Goal: Task Accomplishment & Management: Manage account settings

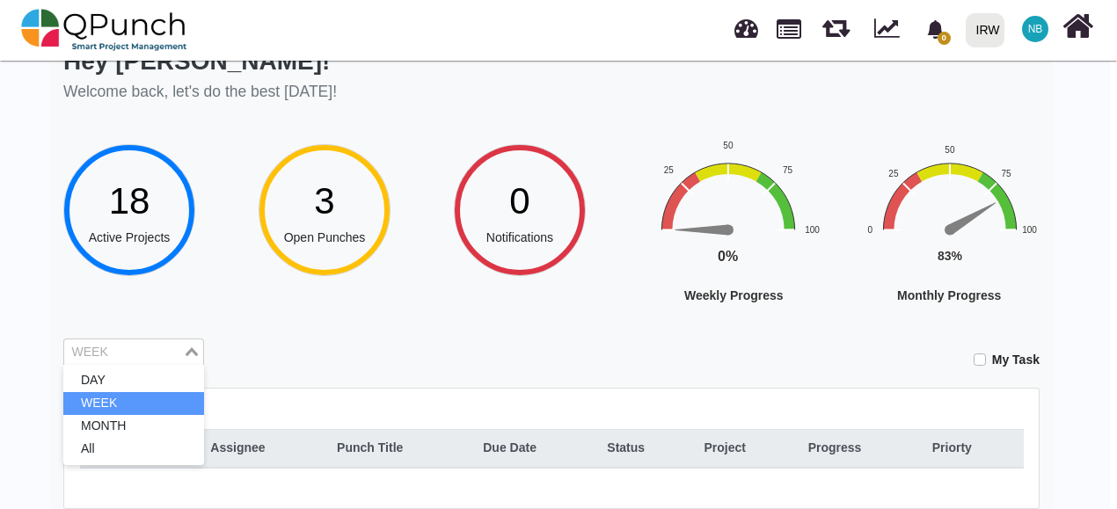
scroll to position [0, 7]
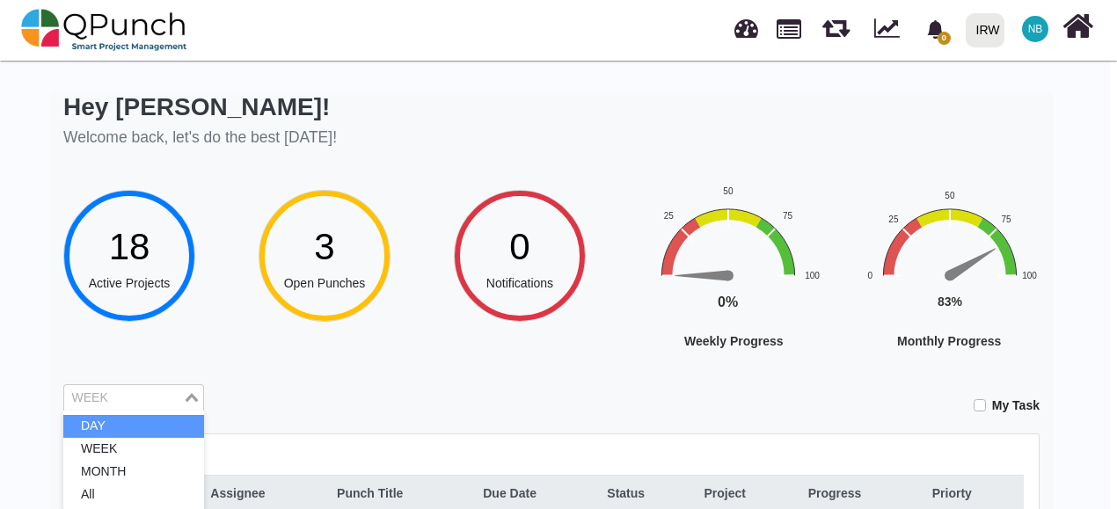
click at [91, 427] on li "DAY" at bounding box center [133, 426] width 141 height 23
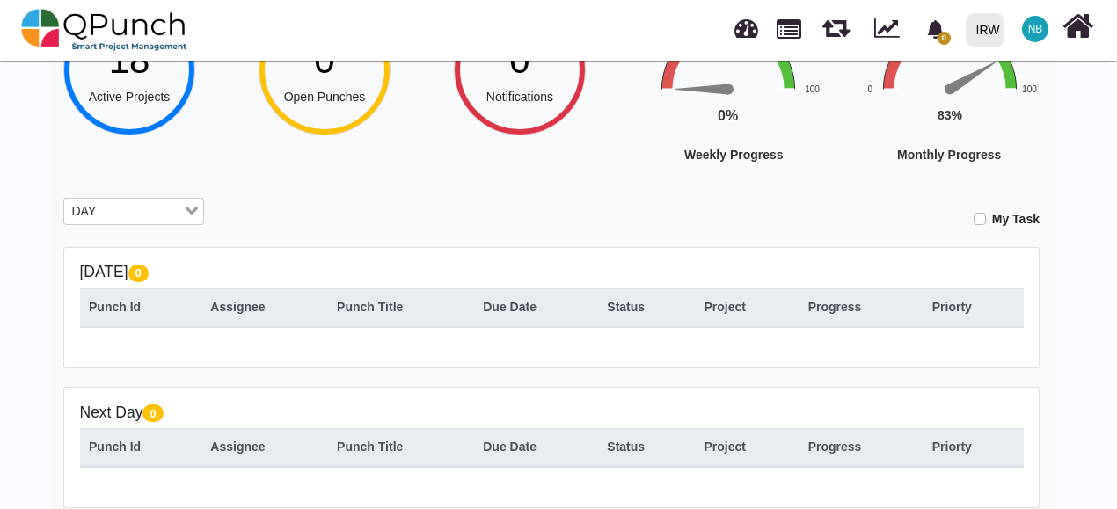
scroll to position [359, 7]
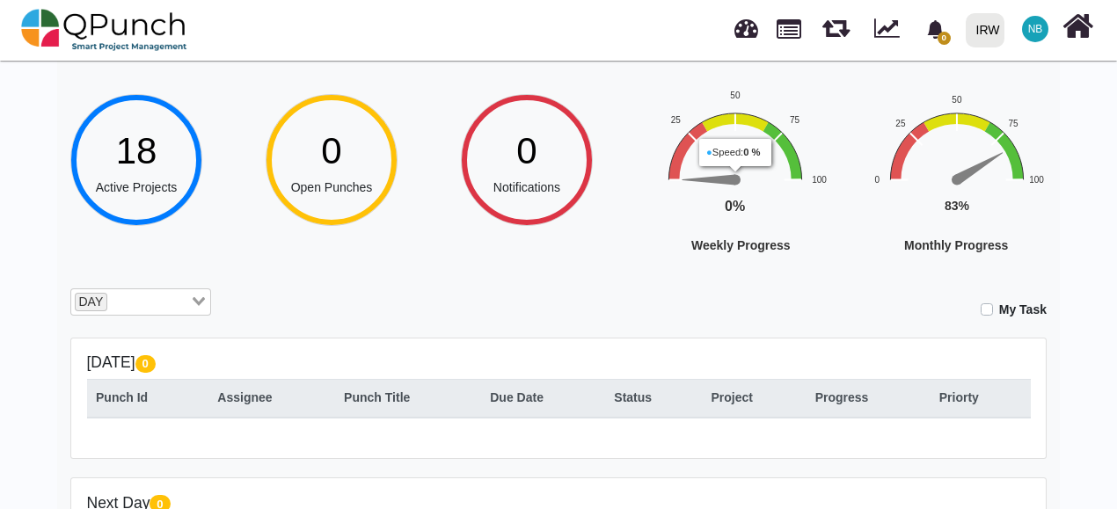
scroll to position [95, 0]
click at [142, 290] on div "DAY" at bounding box center [130, 301] width 119 height 23
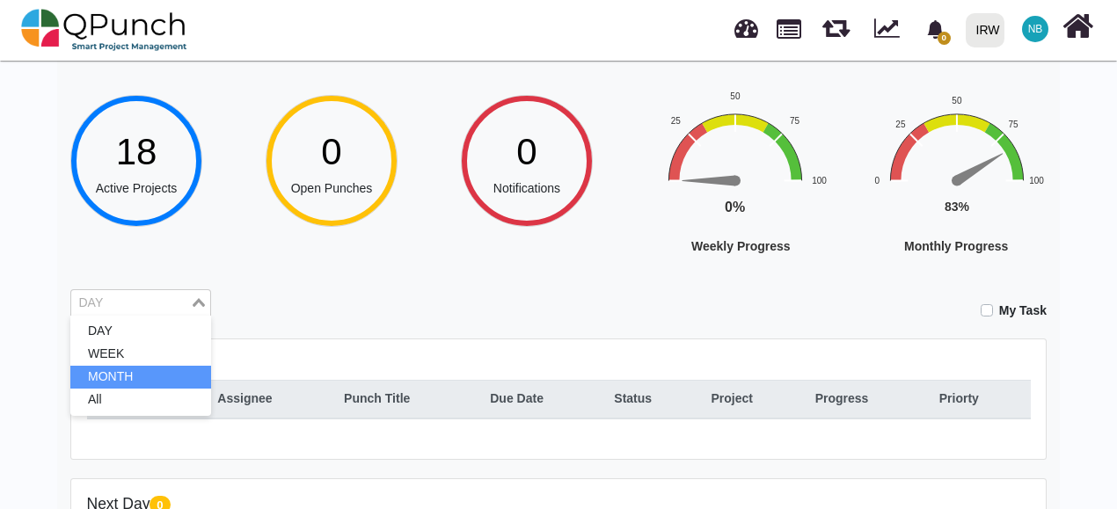
click at [144, 385] on li "MONTH" at bounding box center [140, 377] width 141 height 23
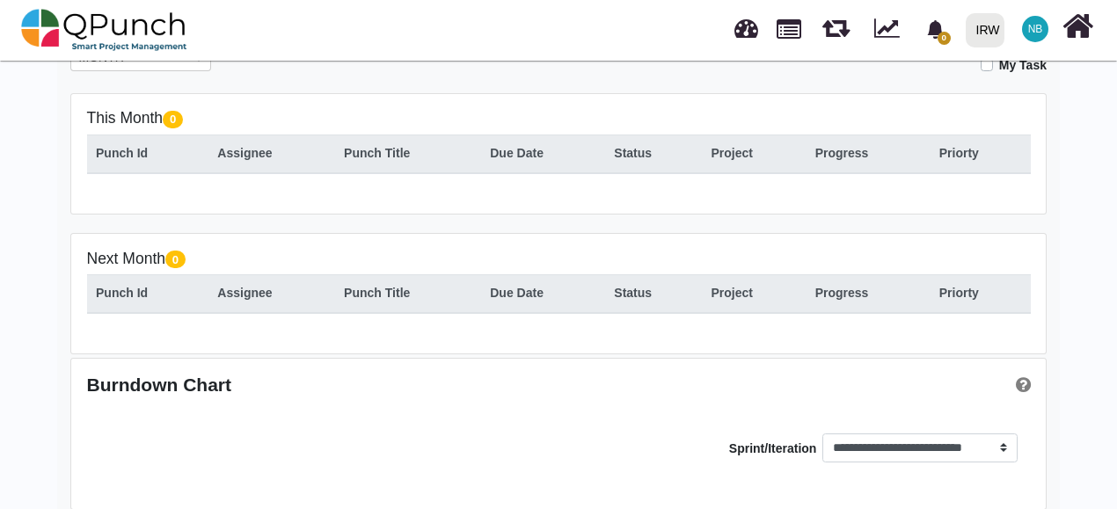
scroll to position [359, 0]
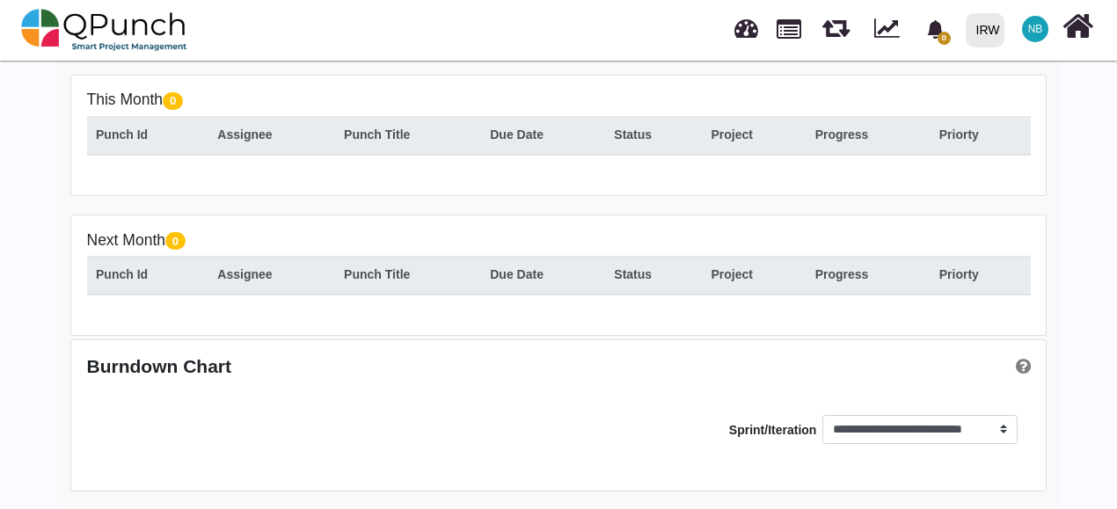
drag, startPoint x: 880, startPoint y: 4, endPoint x: 495, endPoint y: 101, distance: 397.4
click at [495, 101] on h5 "This Month 0" at bounding box center [559, 100] width 944 height 18
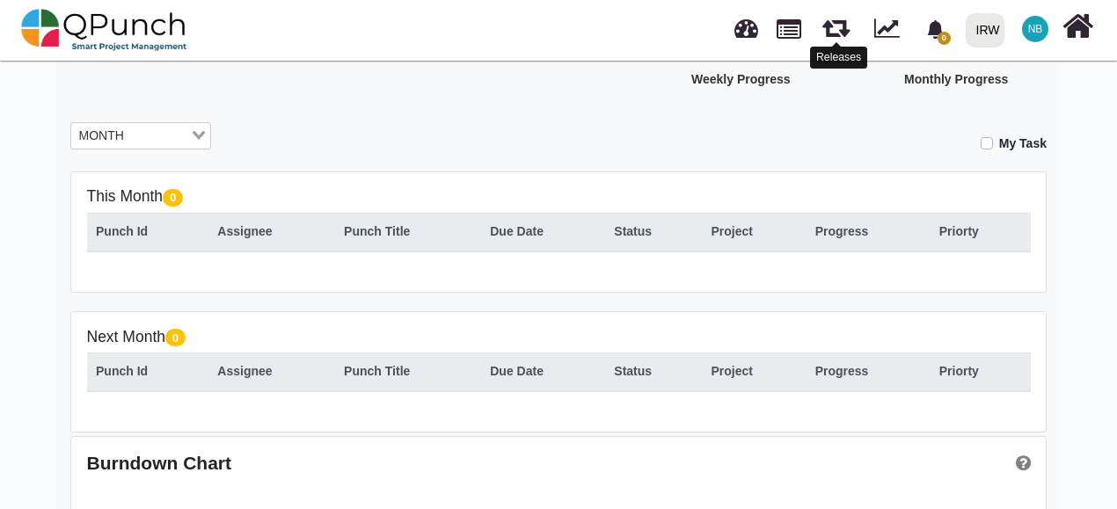
scroll to position [261, 0]
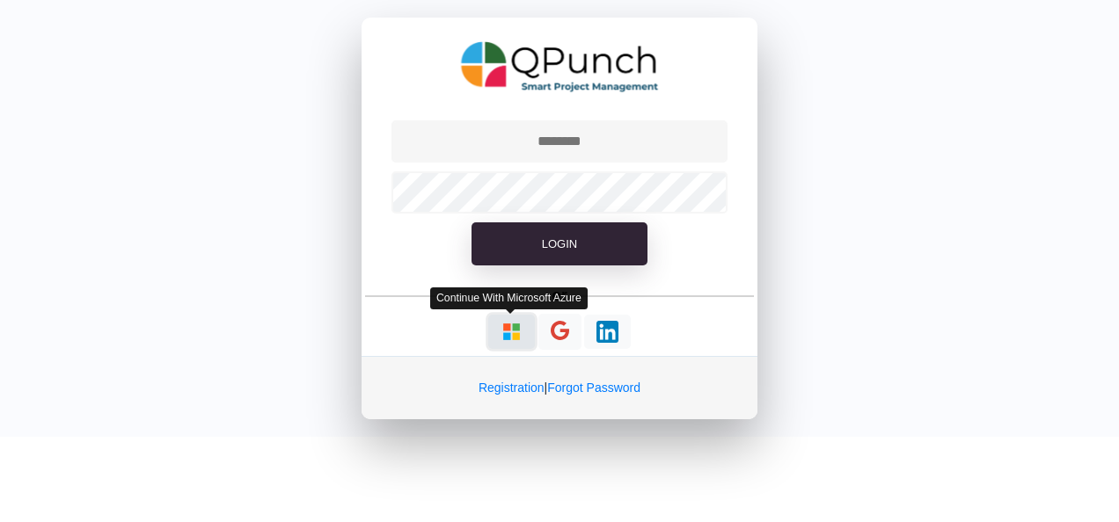
click at [511, 338] on img "button" at bounding box center [511, 332] width 22 height 22
click at [512, 334] on img "button" at bounding box center [511, 332] width 22 height 22
click at [507, 333] on img "button" at bounding box center [511, 332] width 22 height 22
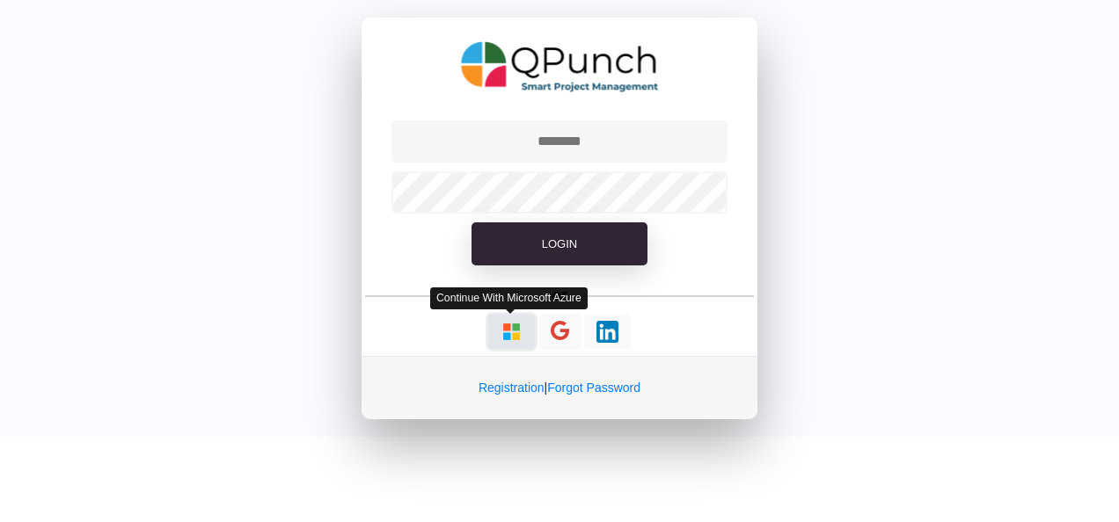
click at [522, 346] on button "button" at bounding box center [511, 332] width 47 height 34
click at [514, 329] on img "button" at bounding box center [511, 332] width 22 height 22
type input "**********"
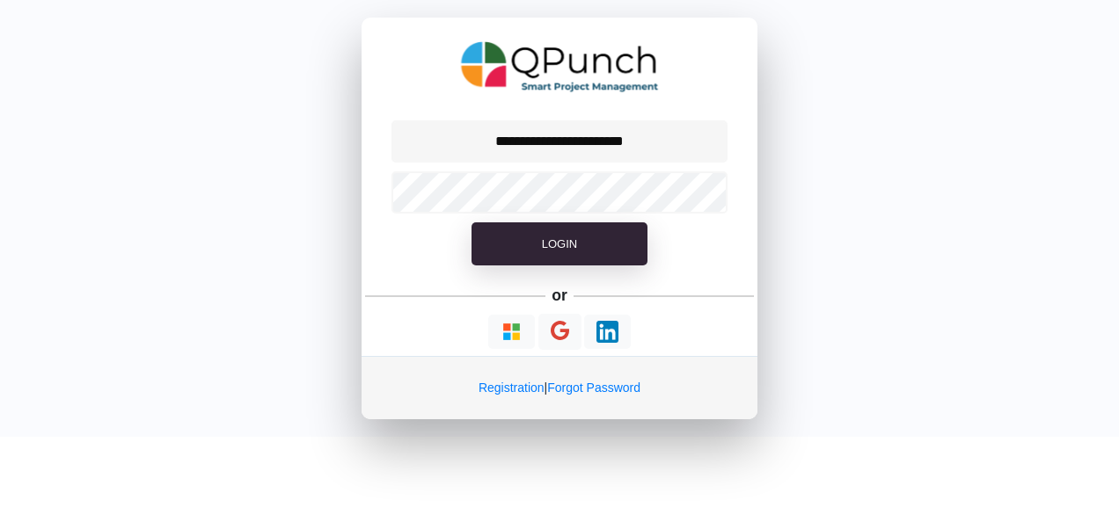
click at [274, 241] on div "**********" at bounding box center [559, 218] width 1119 height 437
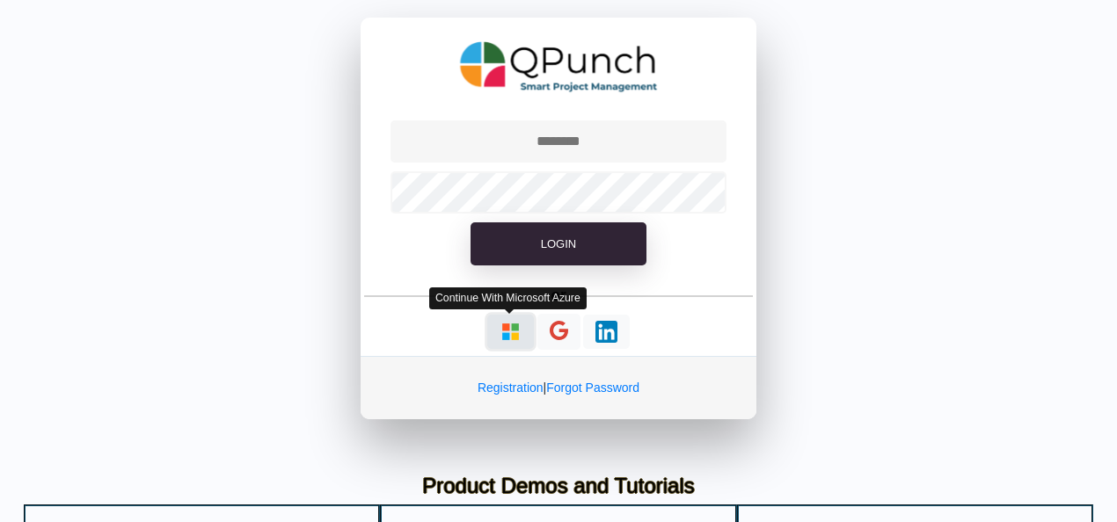
click at [515, 327] on img "button" at bounding box center [511, 332] width 22 height 22
type input "**********"
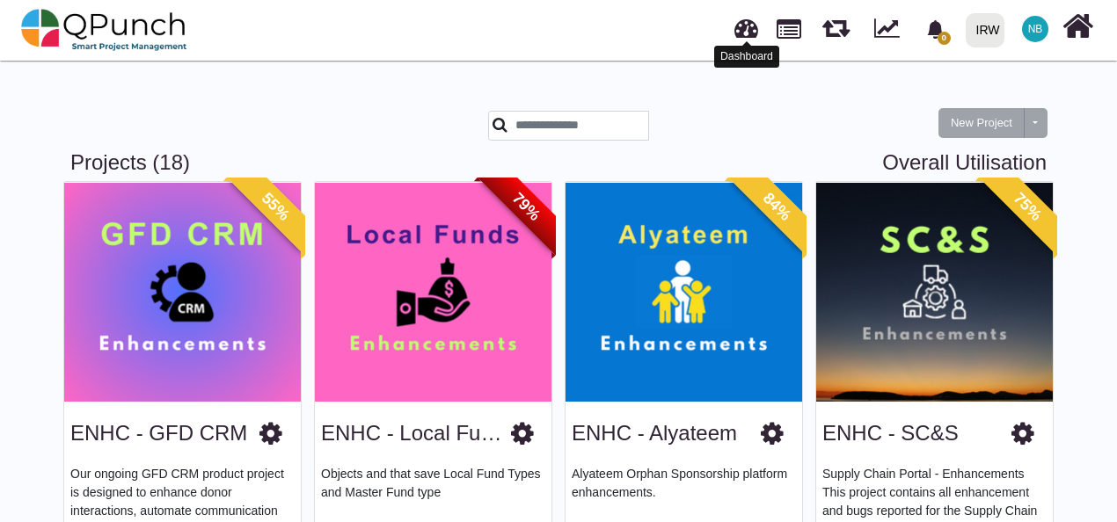
click at [743, 30] on link at bounding box center [746, 25] width 24 height 29
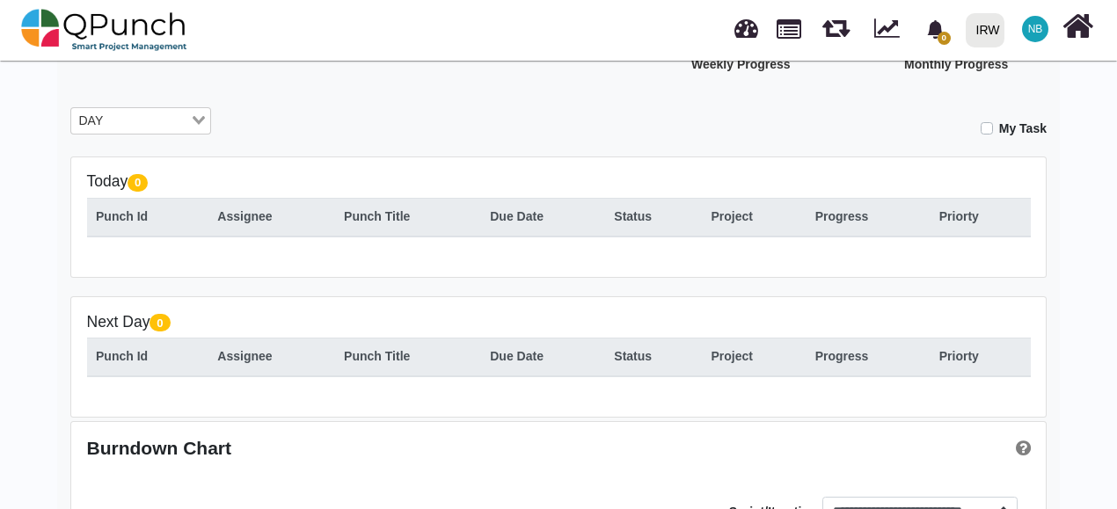
scroll to position [279, 0]
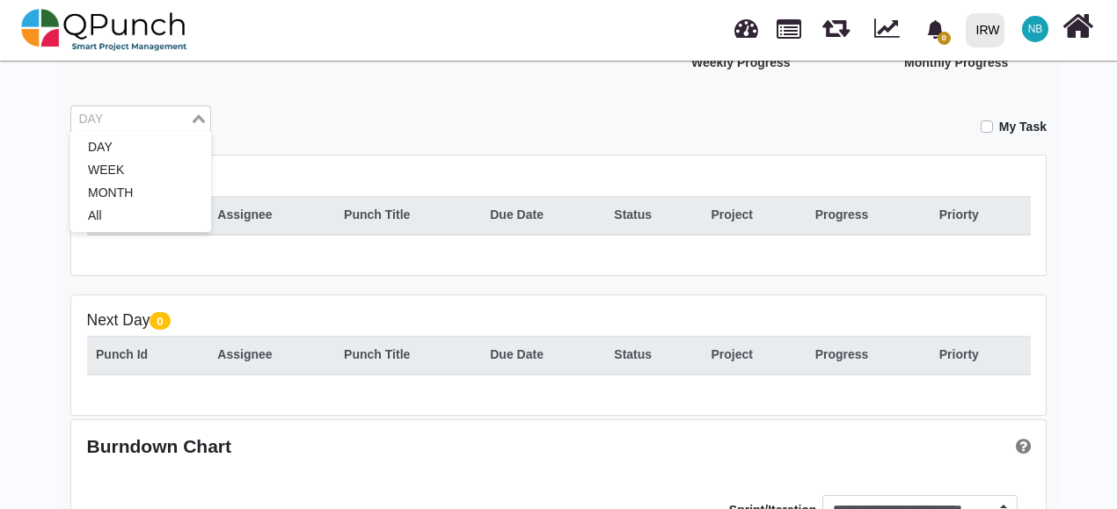
click at [191, 117] on div "Loading..." at bounding box center [200, 117] width 20 height 23
click at [178, 201] on li "MONTH" at bounding box center [140, 193] width 141 height 23
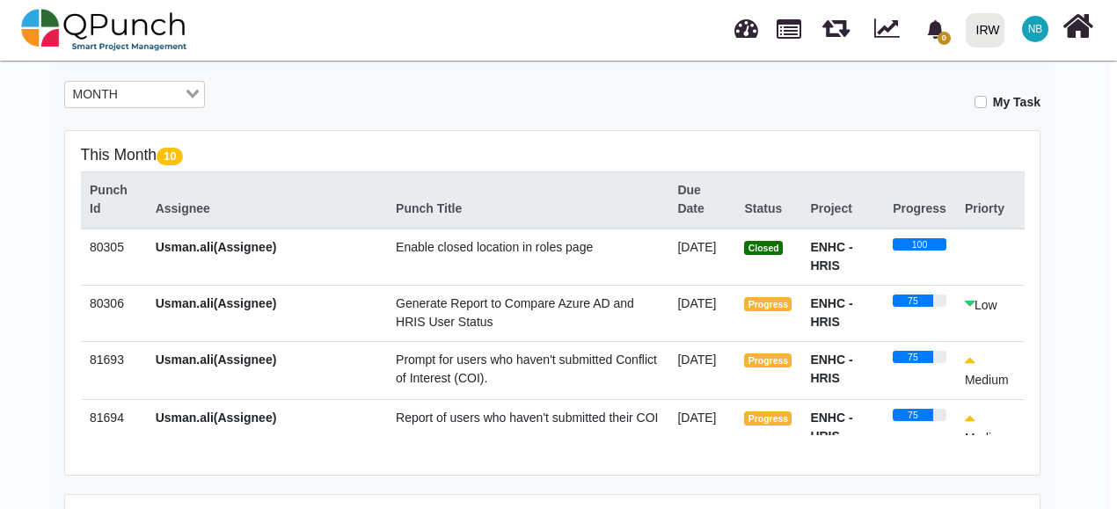
scroll to position [303, 7]
click at [746, 33] on link at bounding box center [746, 25] width 24 height 29
